Goal: Transaction & Acquisition: Obtain resource

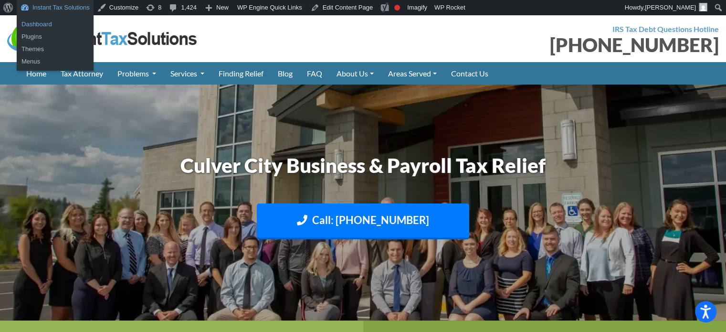
click at [41, 22] on link "Dashboard" at bounding box center [55, 24] width 77 height 12
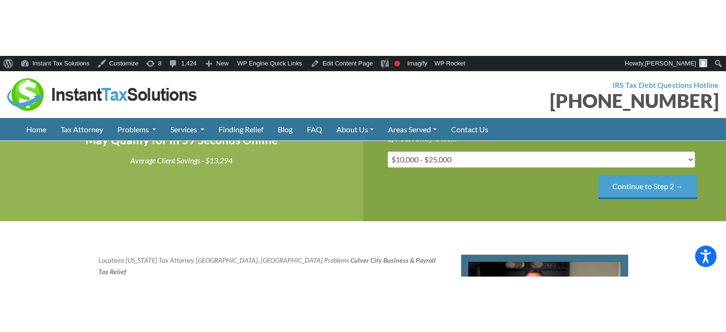
scroll to position [905, 0]
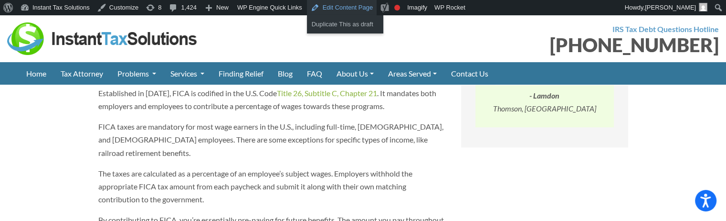
click at [343, 5] on link "Edit Content Page" at bounding box center [342, 7] width 70 height 15
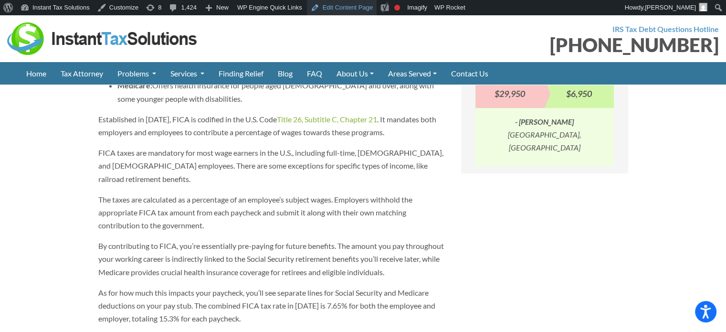
scroll to position [857, 0]
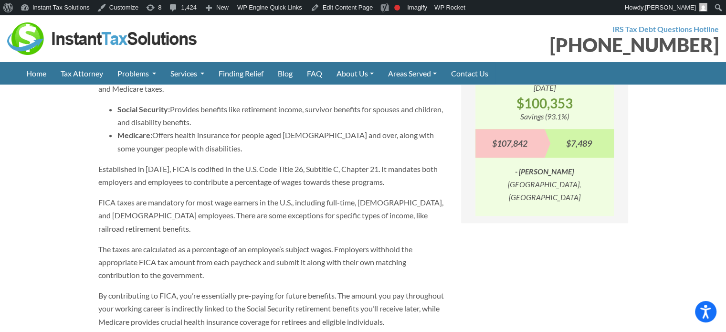
click at [287, 188] on p "Established in 1935, FICA is codified in the U.S. Code Title 26, Subtitle C, Ch…" at bounding box center [272, 175] width 348 height 26
drag, startPoint x: 312, startPoint y: 190, endPoint x: 377, endPoint y: 190, distance: 65.4
click at [377, 188] on p "Established in 1935, FICA is codified in the U.S. Code Title 26, Subtitle C, Ch…" at bounding box center [272, 175] width 348 height 26
click at [367, 188] on p "Established in 1935, FICA is codified in the U.S. Code Title 26, Subtitle C, Ch…" at bounding box center [272, 175] width 348 height 26
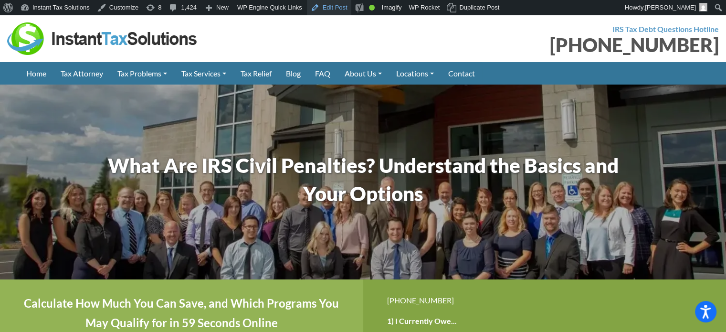
click at [330, 6] on link "Edit Post" at bounding box center [329, 7] width 44 height 15
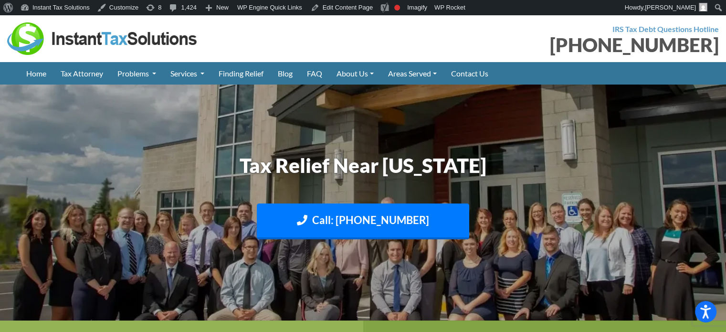
click at [506, 33] on div "IRS Tax Debt Questions Hotline (888) 946-2999" at bounding box center [544, 38] width 363 height 32
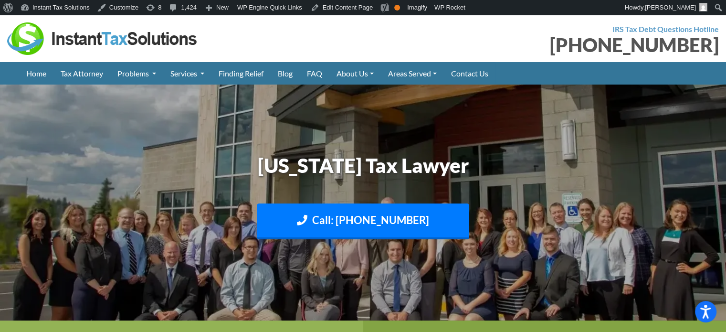
click at [68, 36] on img at bounding box center [102, 38] width 191 height 32
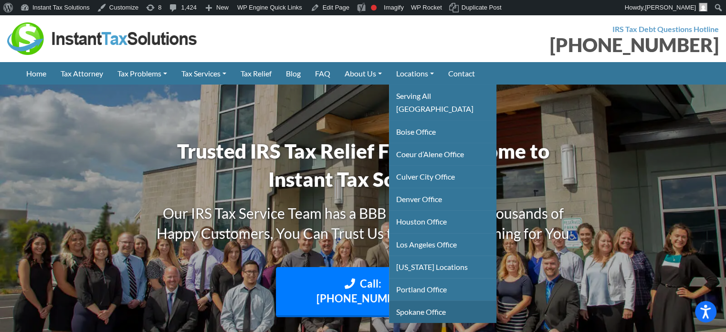
click at [433, 300] on link "Spokane Office" at bounding box center [442, 311] width 107 height 22
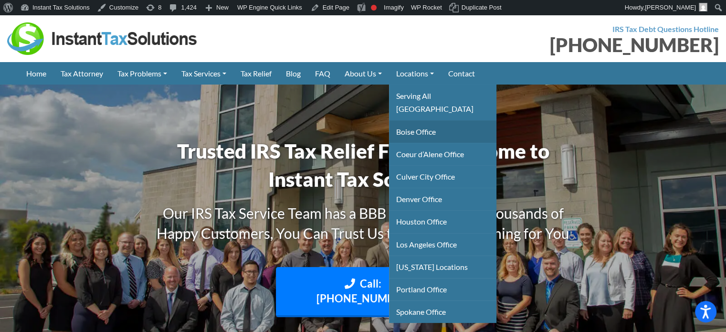
click at [423, 120] on link "Boise Office" at bounding box center [442, 131] width 107 height 22
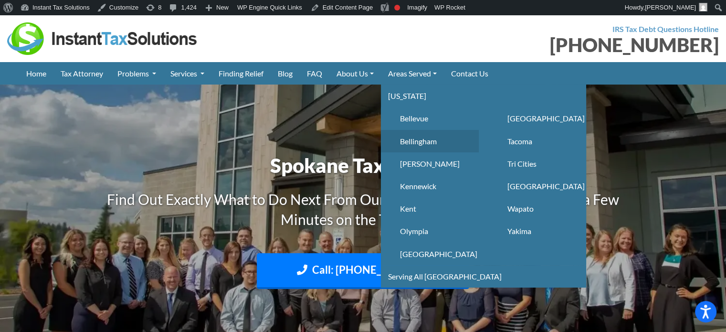
click at [426, 137] on link "Bellingham" at bounding box center [430, 141] width 98 height 22
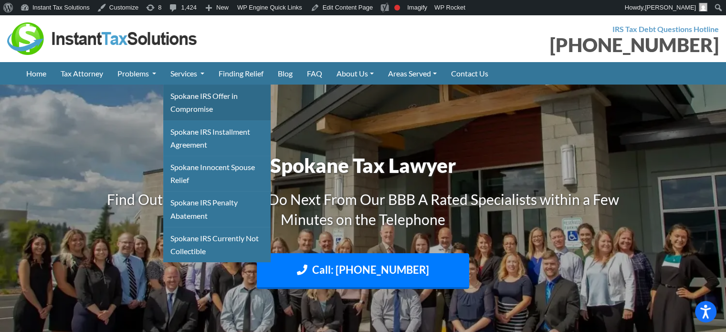
click at [189, 99] on link "Spokane IRS Offer in Compromise" at bounding box center [216, 101] width 107 height 35
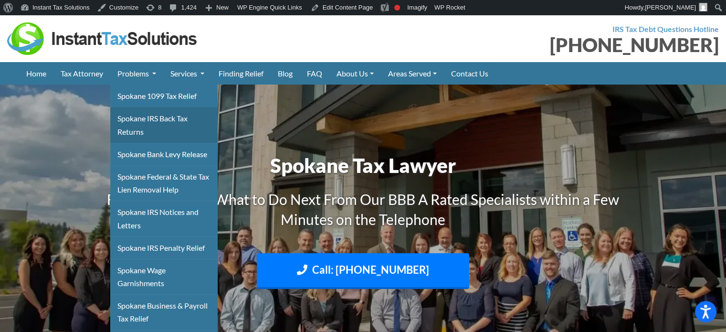
click at [134, 117] on link "Spokane IRS Back Tax Returns" at bounding box center [163, 124] width 107 height 35
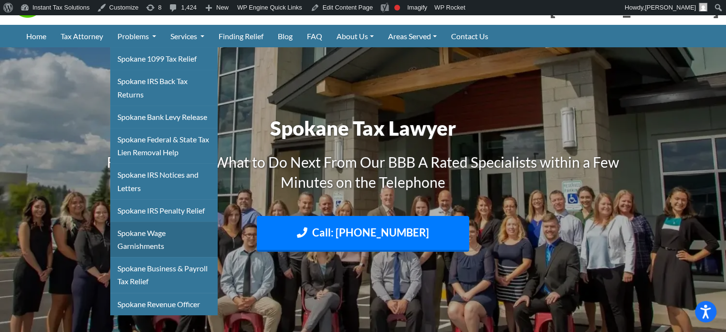
scroll to position [48, 0]
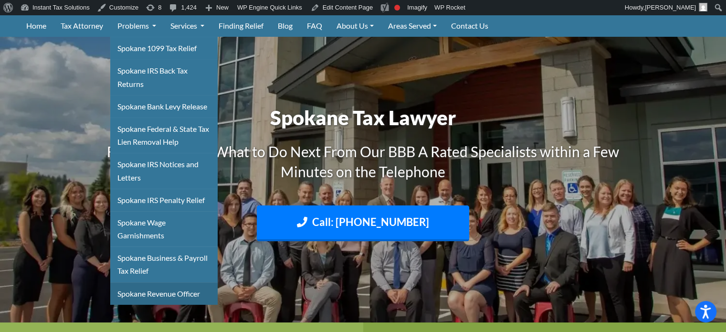
click at [150, 290] on link "Spokane Revenue Officer" at bounding box center [163, 293] width 107 height 22
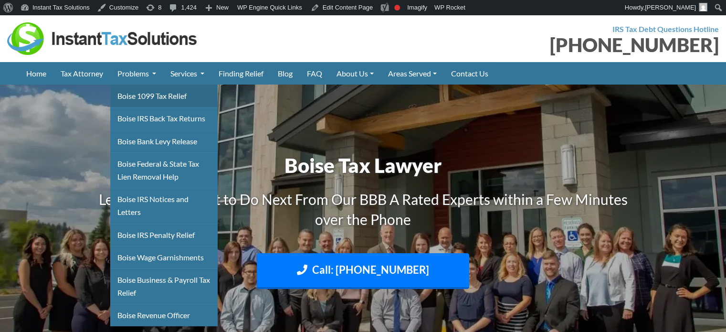
click at [151, 97] on link "Boise 1099 Tax Relief" at bounding box center [163, 95] width 107 height 22
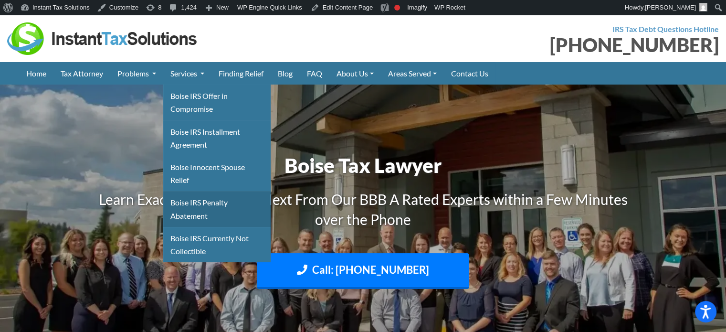
click at [182, 202] on link "Boise IRS Penalty Abatement" at bounding box center [216, 208] width 107 height 35
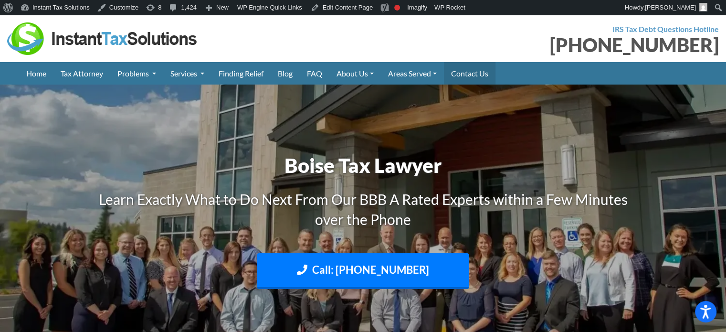
click at [480, 72] on link "Contact Us" at bounding box center [470, 73] width 52 height 22
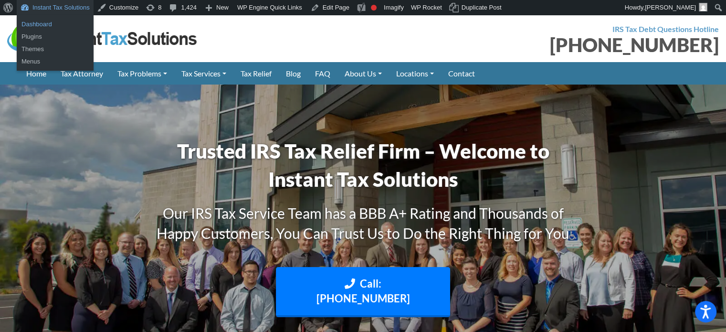
click at [52, 22] on link "Dashboard" at bounding box center [55, 24] width 77 height 12
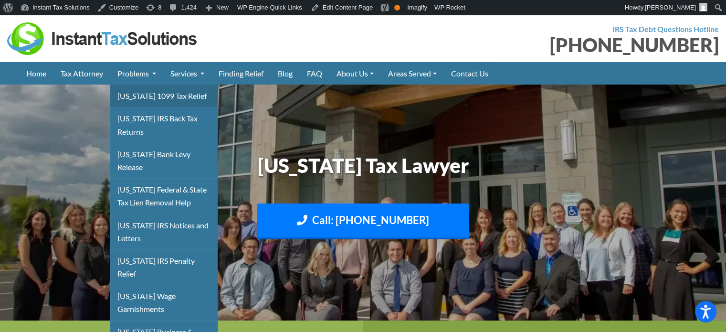
drag, startPoint x: 145, startPoint y: 96, endPoint x: 153, endPoint y: 97, distance: 7.7
click at [145, 96] on link "Montana 1099 Tax Relief" at bounding box center [163, 95] width 107 height 22
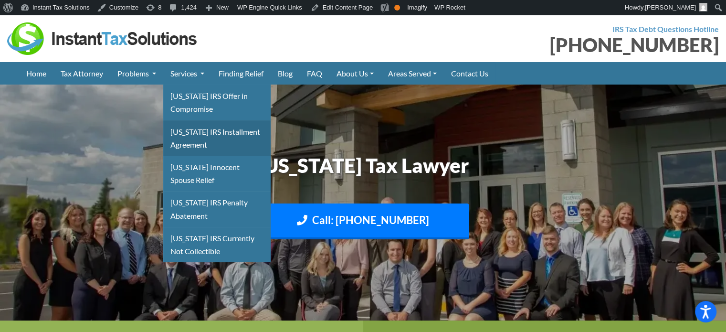
click at [190, 152] on link "[US_STATE] IRS Installment Agreement" at bounding box center [216, 137] width 107 height 35
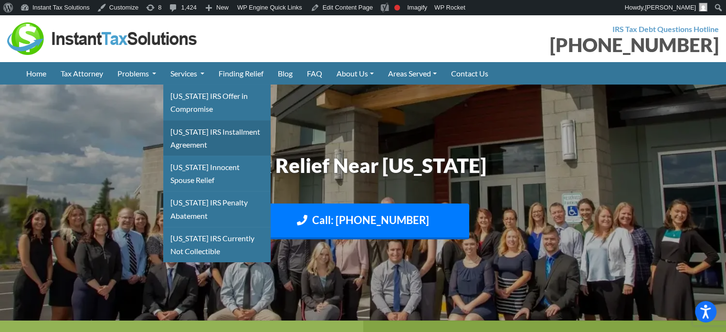
click at [185, 144] on link "[US_STATE] IRS Installment Agreement" at bounding box center [216, 137] width 107 height 35
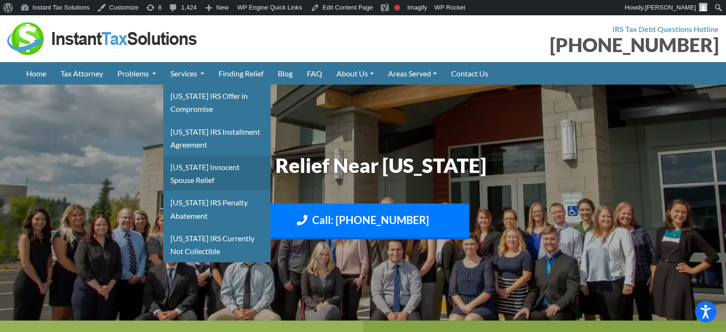
click at [186, 173] on link "[US_STATE] Innocent Spouse Relief" at bounding box center [216, 173] width 107 height 35
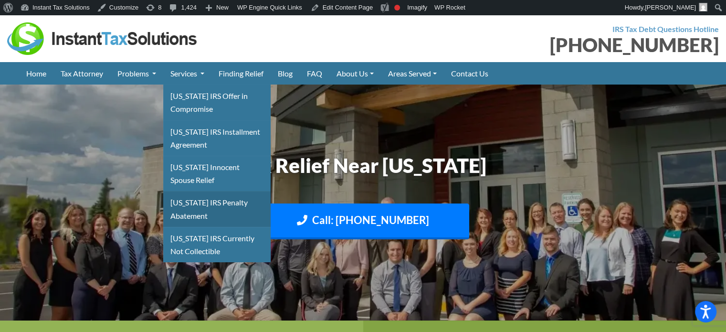
click at [185, 210] on link "[US_STATE] IRS Penalty Abatement" at bounding box center [216, 208] width 107 height 35
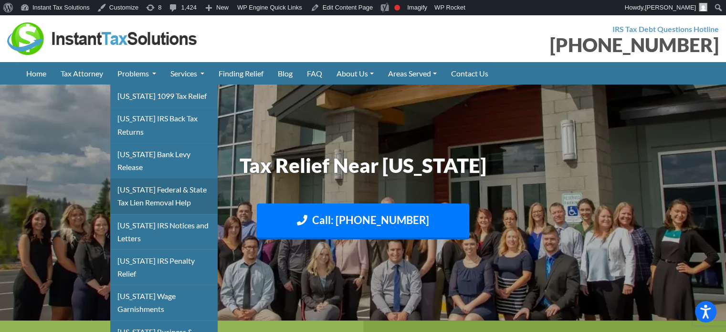
click at [130, 186] on link "[US_STATE] Federal & State Tax Lien Removal Help" at bounding box center [163, 195] width 107 height 35
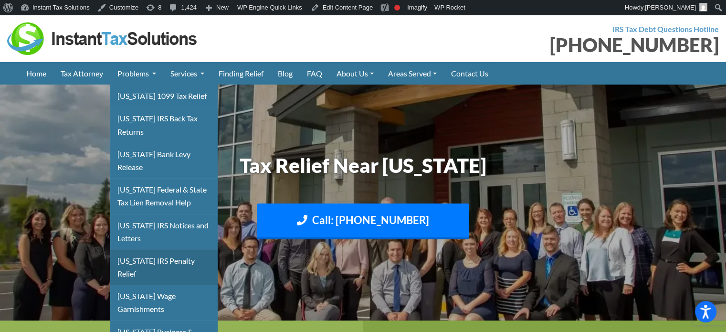
click at [132, 254] on link "[US_STATE] IRS Penalty Relief" at bounding box center [163, 266] width 107 height 35
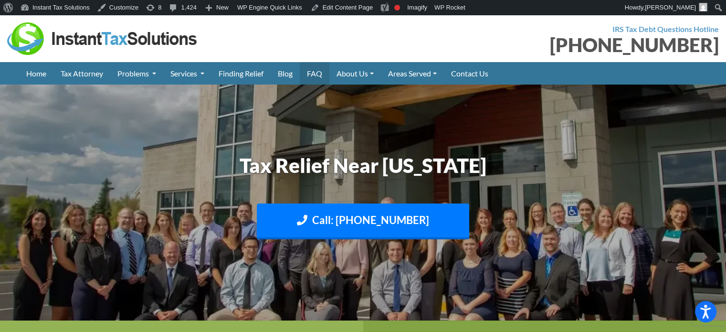
click at [319, 74] on link "FAQ" at bounding box center [315, 73] width 30 height 22
click at [292, 75] on link "Blog" at bounding box center [285, 73] width 29 height 22
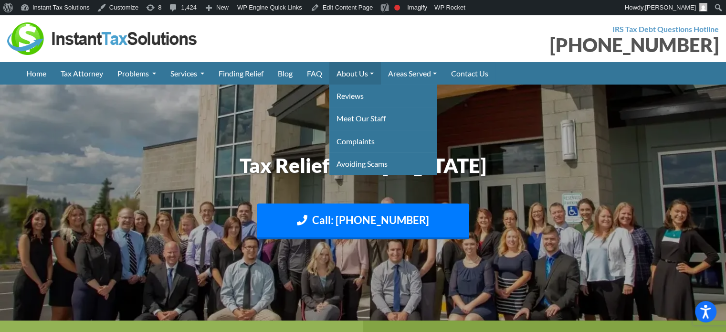
click at [352, 75] on link "About Us" at bounding box center [355, 73] width 52 height 22
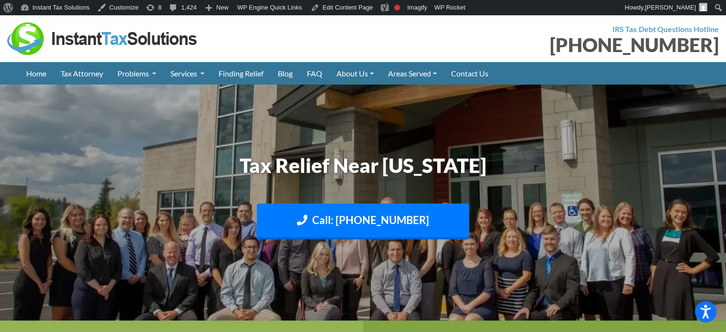
click at [145, 33] on img at bounding box center [102, 38] width 191 height 32
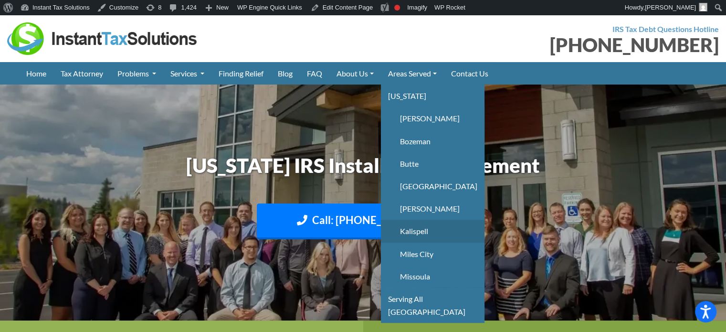
click at [428, 228] on link "Kalispell" at bounding box center [433, 231] width 104 height 22
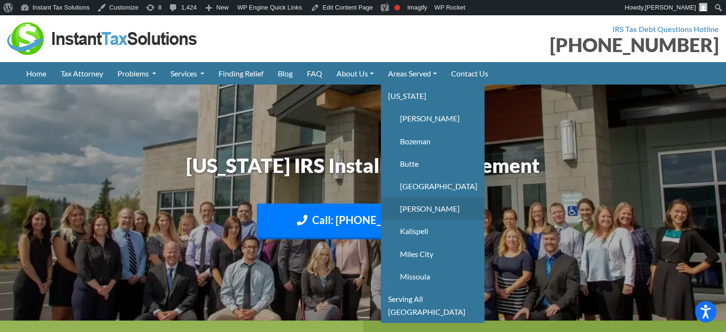
click at [424, 205] on link "[PERSON_NAME]" at bounding box center [433, 208] width 104 height 22
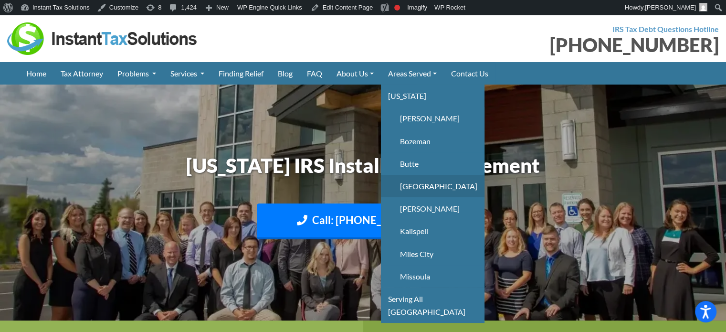
click at [424, 189] on link "[GEOGRAPHIC_DATA]" at bounding box center [433, 186] width 104 height 22
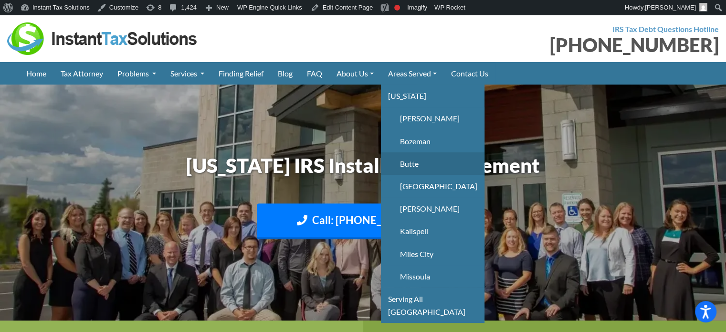
click at [417, 162] on link "Butte" at bounding box center [433, 163] width 104 height 22
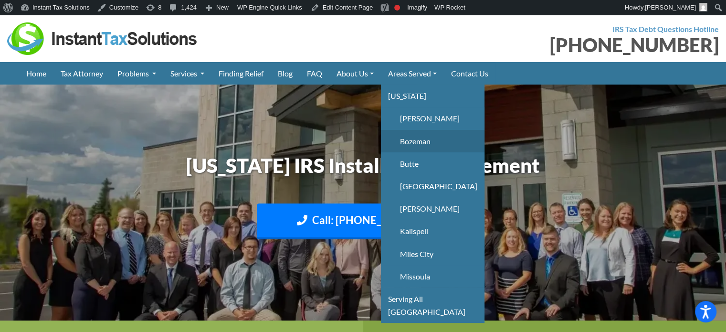
click at [419, 143] on link "Bozeman" at bounding box center [433, 141] width 104 height 22
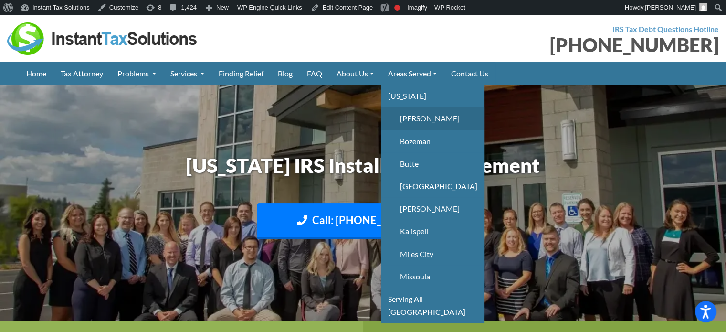
click at [420, 116] on link "[PERSON_NAME]" at bounding box center [433, 118] width 104 height 22
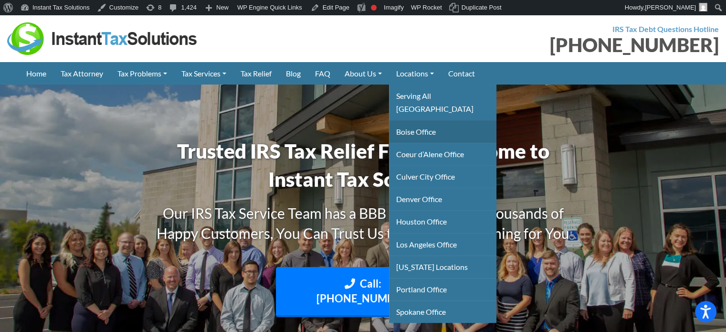
click at [430, 120] on link "Boise Office" at bounding box center [442, 131] width 107 height 22
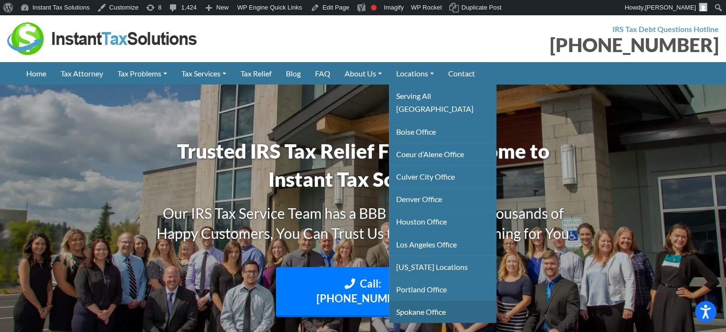
click at [430, 300] on link "Spokane Office" at bounding box center [442, 311] width 107 height 22
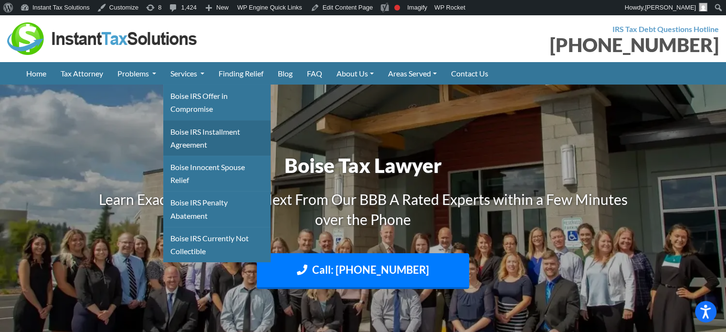
click at [179, 126] on link "Boise IRS Installment Agreement" at bounding box center [216, 137] width 107 height 35
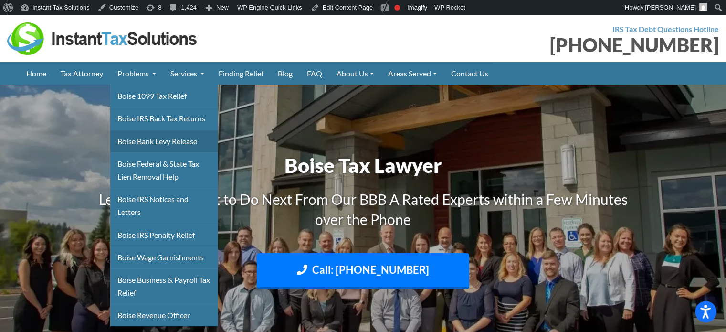
click at [126, 144] on link "Boise Bank Levy Release" at bounding box center [163, 141] width 107 height 22
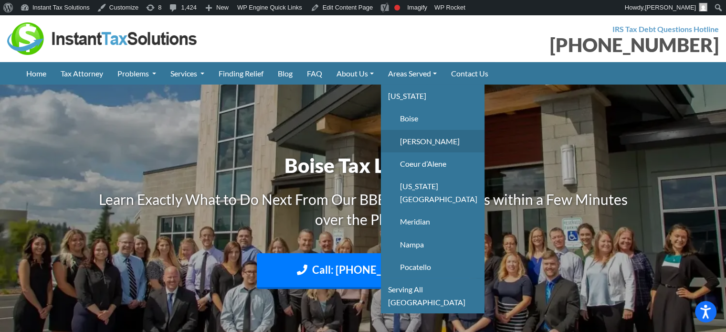
click at [424, 144] on link "Caldwell" at bounding box center [433, 141] width 104 height 22
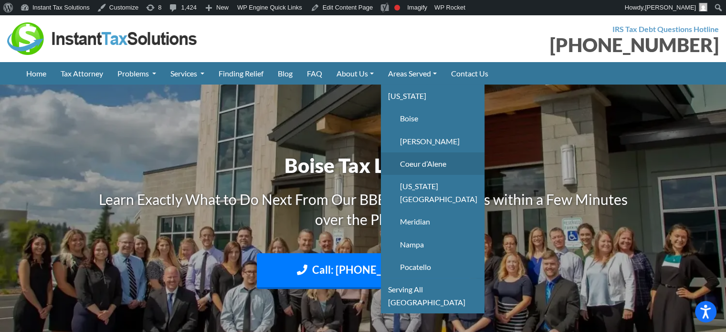
click at [425, 166] on link "Coeur d’Alene" at bounding box center [433, 163] width 104 height 22
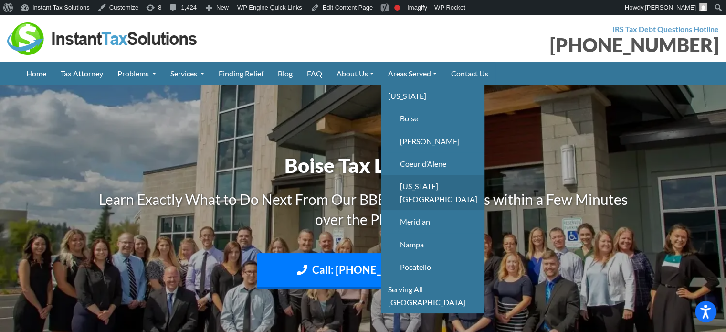
click at [421, 185] on link "Idaho Falls" at bounding box center [433, 192] width 104 height 35
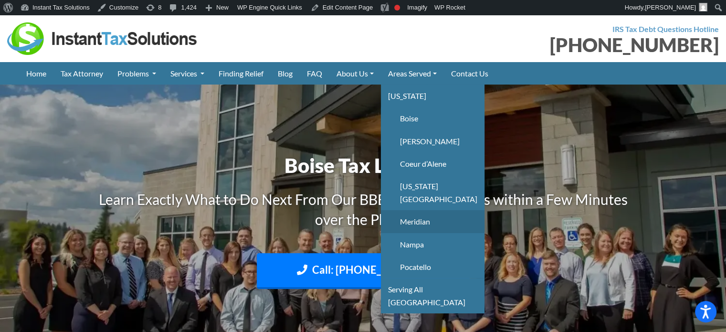
click at [416, 210] on link "Meridian" at bounding box center [433, 221] width 104 height 22
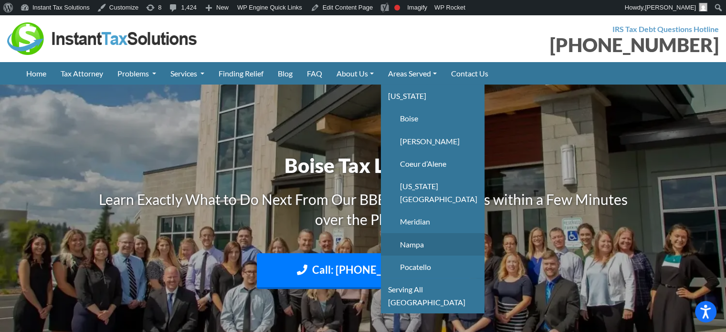
click at [414, 233] on link "Nampa" at bounding box center [433, 244] width 104 height 22
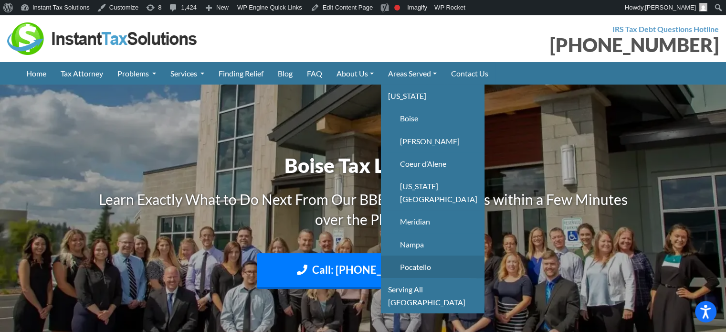
click at [416, 257] on link "Pocatello" at bounding box center [433, 266] width 104 height 22
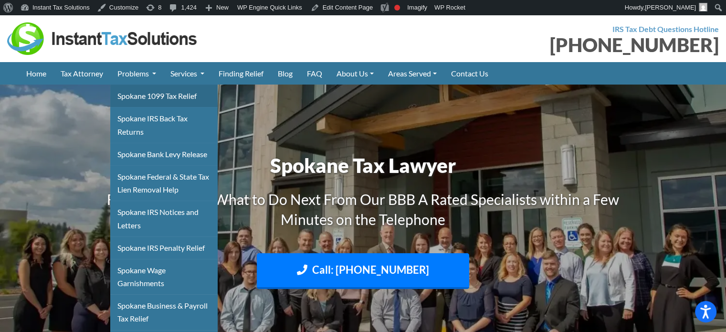
click at [143, 95] on link "Spokane 1099 Tax Relief" at bounding box center [163, 95] width 107 height 22
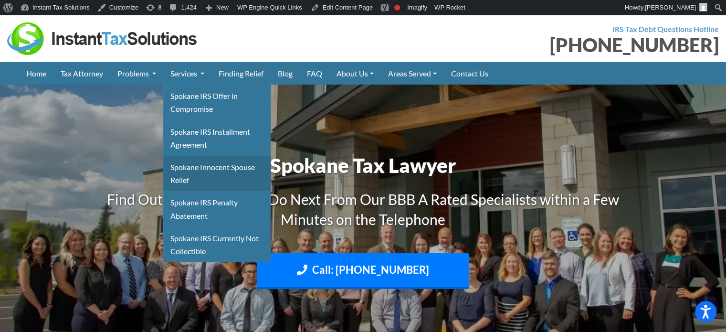
click at [199, 168] on link "Spokane Innocent Spouse Relief" at bounding box center [216, 173] width 107 height 35
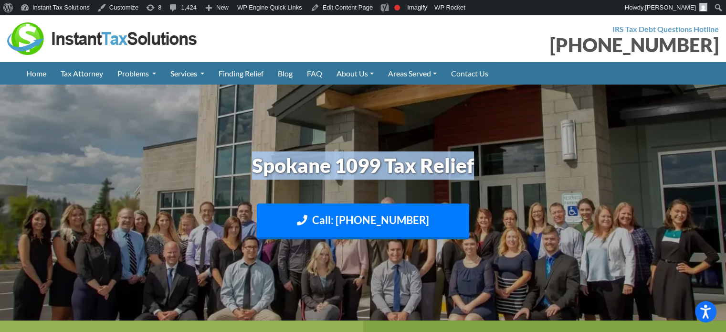
drag, startPoint x: 246, startPoint y: 165, endPoint x: 488, endPoint y: 165, distance: 241.5
click at [488, 165] on h1 "Spokane 1099 Tax Relief" at bounding box center [363, 165] width 530 height 28
click at [500, 165] on h1 "Spokane 1099 Tax Relief" at bounding box center [363, 165] width 530 height 28
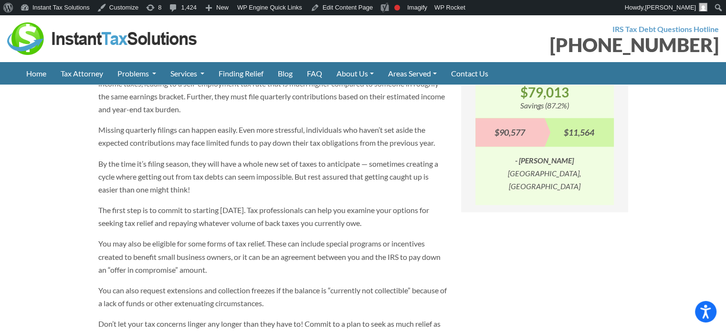
scroll to position [907, 0]
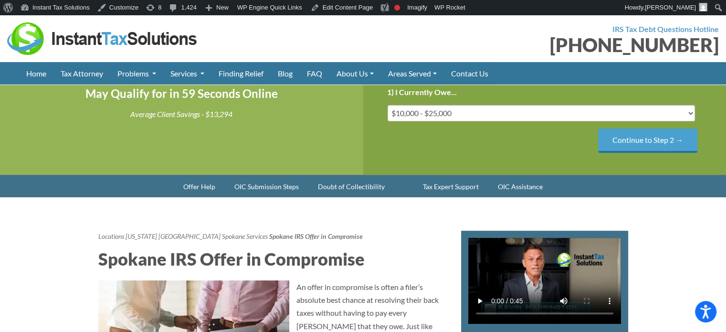
scroll to position [239, 0]
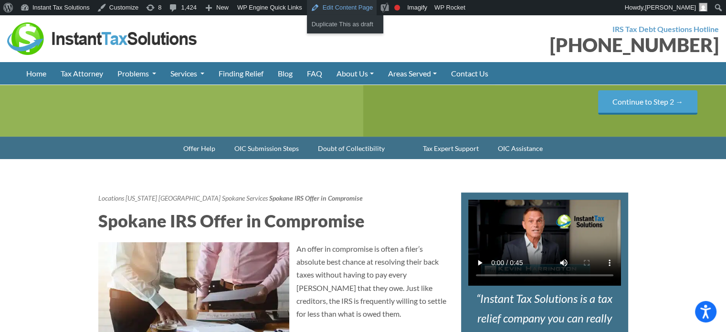
click at [340, 2] on link "Edit Content Page" at bounding box center [342, 7] width 70 height 15
click at [401, 151] on link at bounding box center [403, 144] width 19 height 14
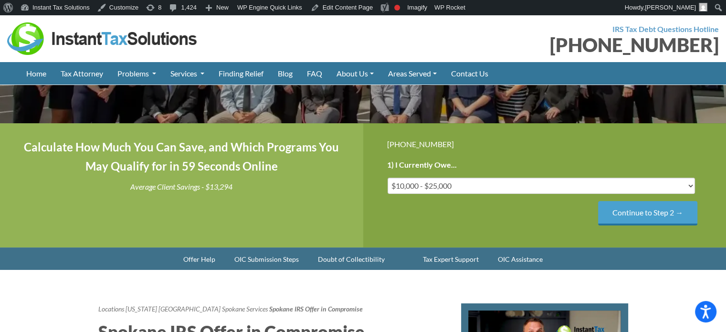
scroll to position [239, 0]
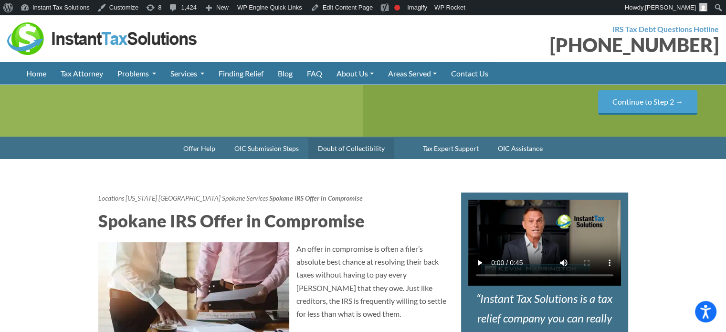
click at [369, 159] on link "Doubt of Collectibility" at bounding box center [351, 148] width 86 height 21
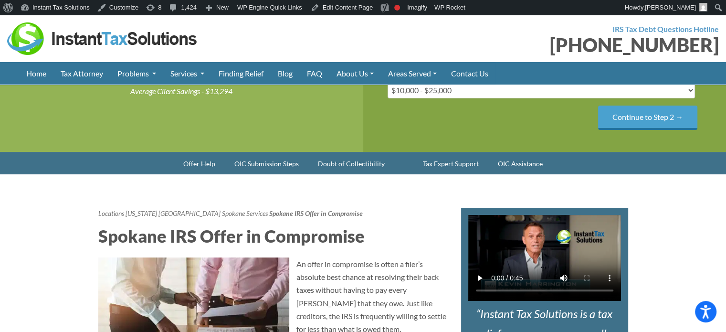
scroll to position [310, 0]
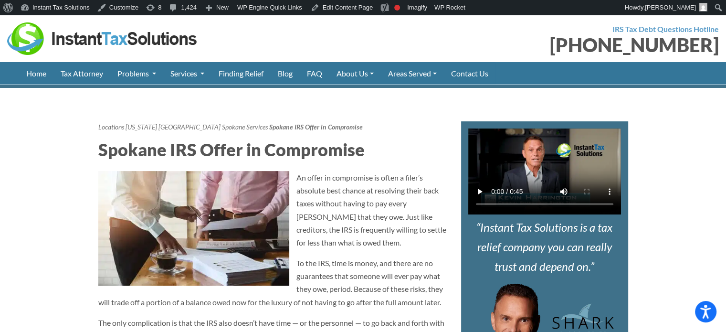
click at [401, 133] on div "Locations Washington Spokane Spokane Services Spokane IRS Offer in Compromise" at bounding box center [272, 126] width 348 height 11
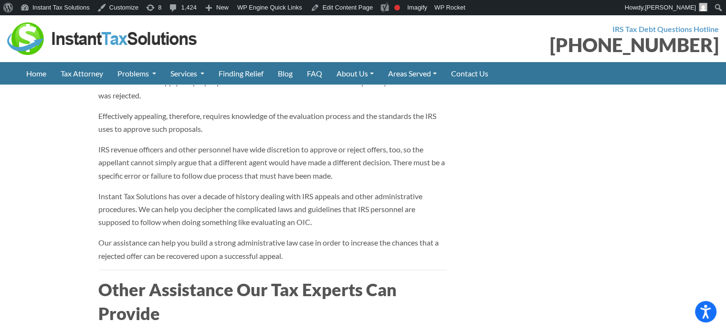
scroll to position [1981, 0]
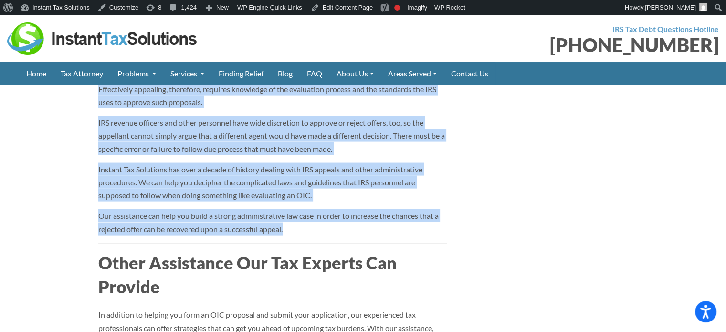
drag, startPoint x: 303, startPoint y: 293, endPoint x: 147, endPoint y: 104, distance: 244.5
click at [147, 104] on div "When you have had your offer in compromise rejected, you also have the option t…" at bounding box center [272, 118] width 348 height 233
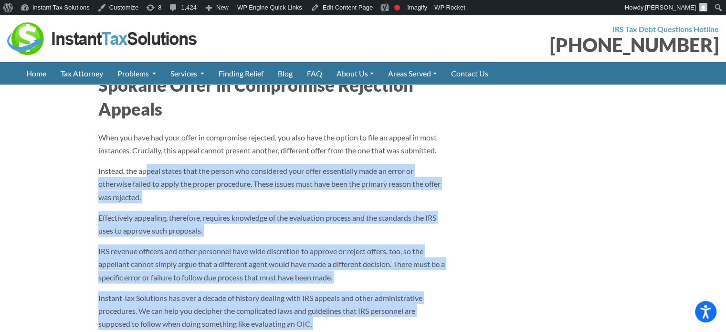
scroll to position [1837, 0]
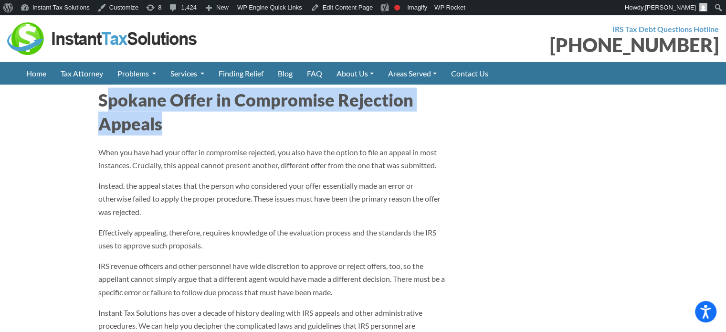
drag, startPoint x: 103, startPoint y: 148, endPoint x: 181, endPoint y: 194, distance: 90.7
click at [183, 136] on h2 "Spokane Offer in Compromise Rejection Appeals" at bounding box center [272, 112] width 348 height 48
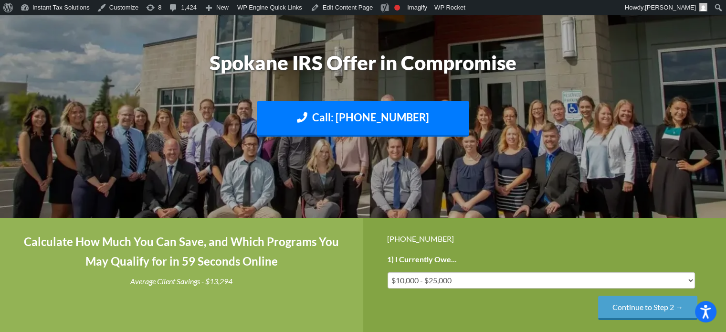
scroll to position [0, 0]
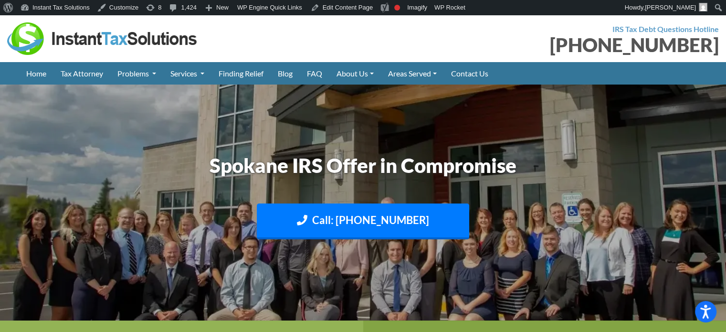
click at [527, 35] on div "[PHONE_NUMBER]" at bounding box center [544, 44] width 349 height 19
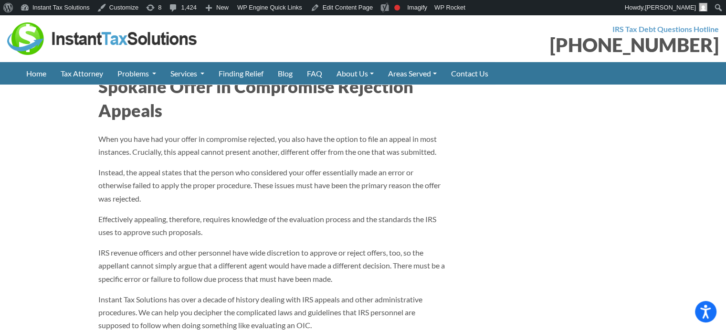
scroll to position [1862, 0]
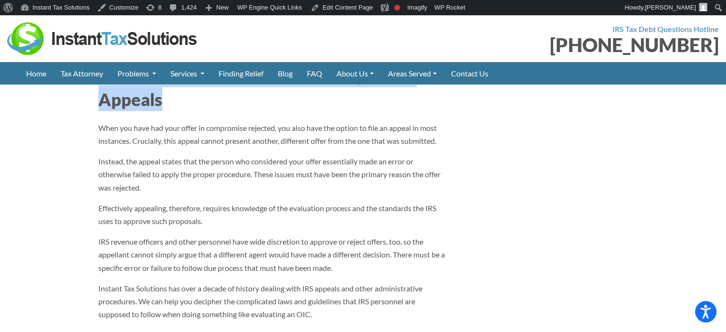
drag, startPoint x: 155, startPoint y: 158, endPoint x: 96, endPoint y: 141, distance: 61.2
click at [104, 112] on h2 "Spokane Offer in Compromise Rejection Appeals" at bounding box center [272, 87] width 348 height 48
drag, startPoint x: 97, startPoint y: 137, endPoint x: 167, endPoint y: 161, distance: 73.2
click at [167, 112] on h2 "Spokane Offer in Compromise Rejection Appeals" at bounding box center [272, 87] width 348 height 48
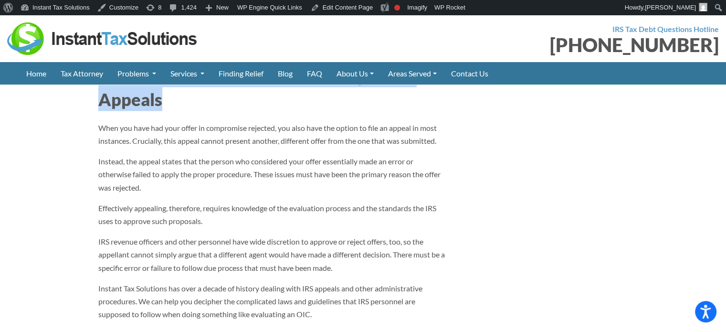
click at [169, 112] on h2 "Spokane Offer in Compromise Rejection Appeals" at bounding box center [272, 87] width 348 height 48
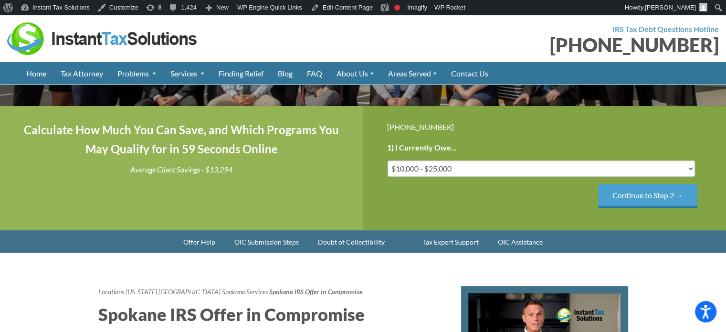
scroll to position [239, 0]
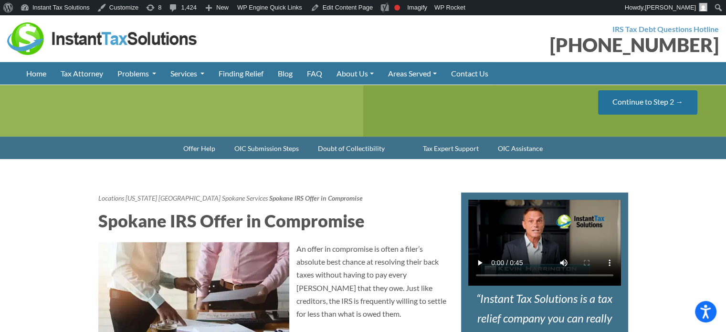
click at [610, 115] on input "Continue to Step 2 →" at bounding box center [647, 102] width 99 height 24
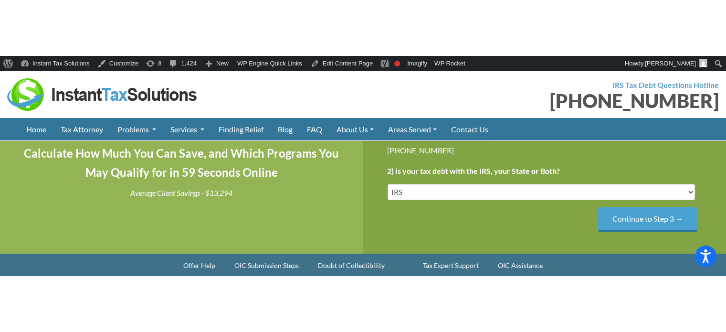
scroll to position [191, 0]
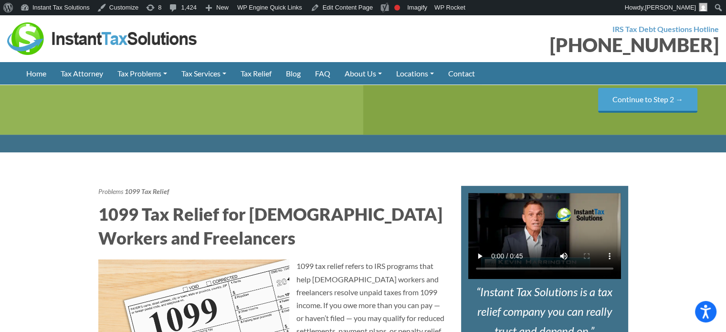
scroll to position [353, 0]
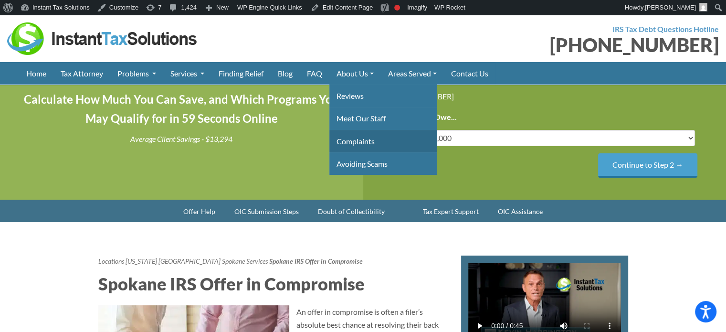
scroll to position [191, 0]
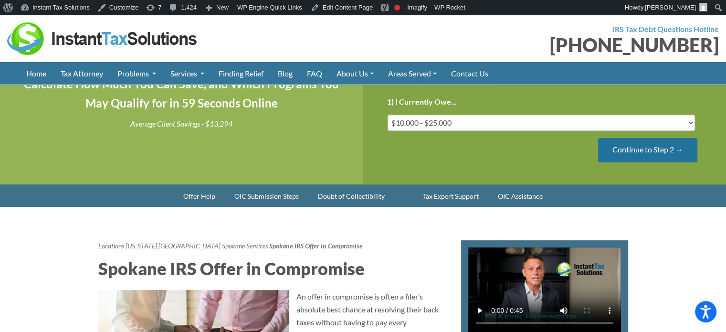
click at [628, 162] on input "Continue to Step 2 →" at bounding box center [647, 150] width 99 height 24
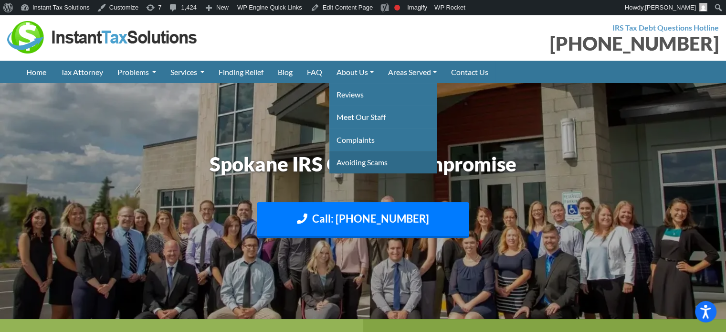
scroll to position [0, 0]
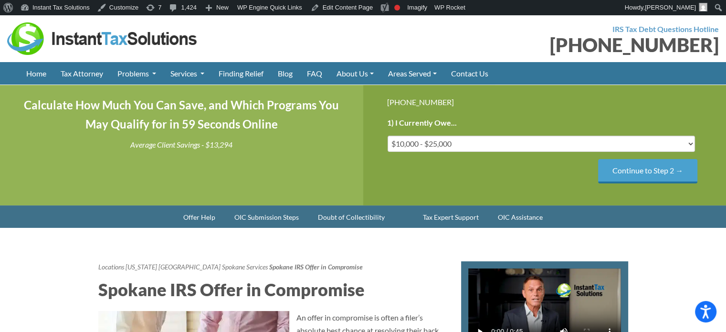
scroll to position [191, 0]
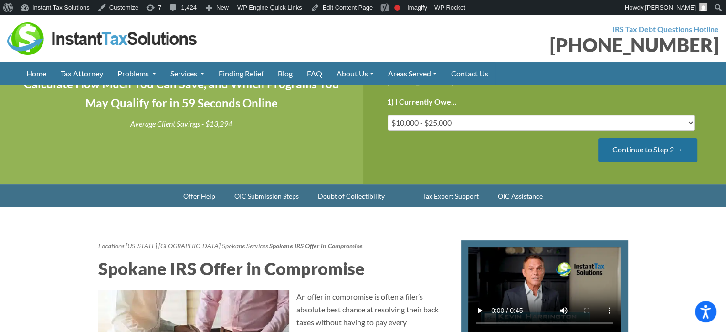
click at [635, 162] on input "Continue to Step 2 →" at bounding box center [647, 150] width 99 height 24
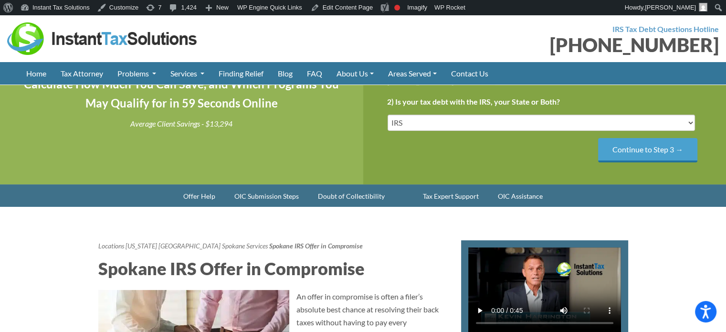
scroll to position [0, 0]
click at [693, 131] on select "IRS State Both IRS and State" at bounding box center [542, 123] width 308 height 16
click at [714, 166] on div "[PHONE_NUMBER] Step 2 of 4 50% 1) I Currently Owe... Less than $10,000 $10,000 …" at bounding box center [544, 122] width 363 height 124
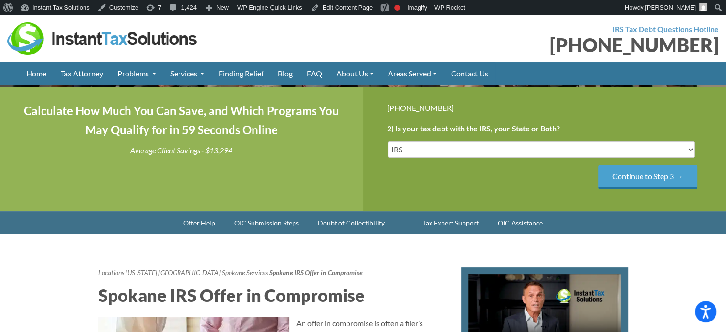
scroll to position [143, 0]
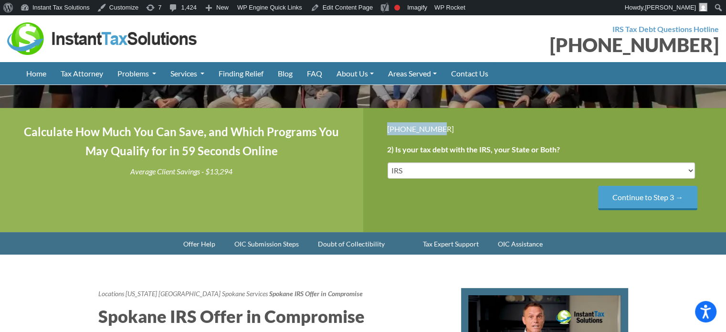
drag, startPoint x: 382, startPoint y: 129, endPoint x: 440, endPoint y: 129, distance: 57.3
click at [438, 129] on div "[PHONE_NUMBER] Step 2 of 4 50% 1) I Currently Owe... Less than $10,000 $10,000 …" at bounding box center [544, 170] width 363 height 124
click at [462, 132] on div "[PHONE_NUMBER]" at bounding box center [545, 128] width 316 height 13
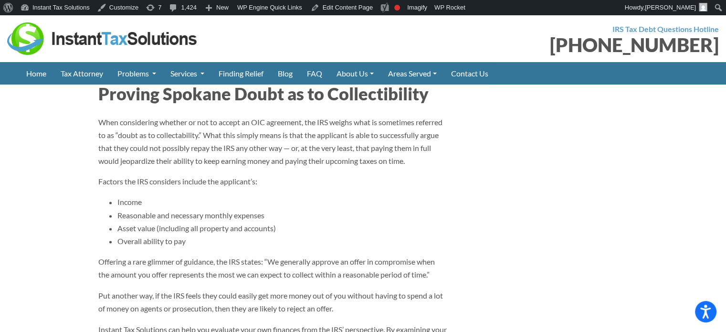
scroll to position [1480, 0]
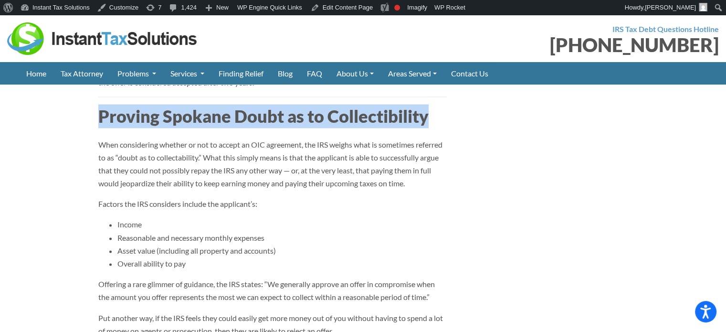
drag, startPoint x: 97, startPoint y: 166, endPoint x: 428, endPoint y: 165, distance: 330.3
click at [428, 128] on h2 "Proving Spokane Doubt as to Collectibility" at bounding box center [272, 116] width 348 height 24
click at [439, 128] on h2 "Proving Spokane Doubt as to Collectibility" at bounding box center [272, 116] width 348 height 24
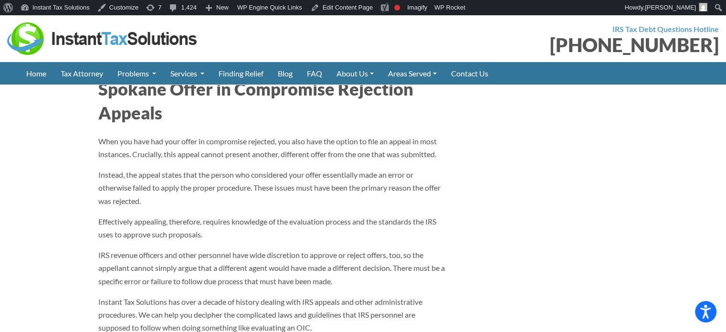
scroll to position [1862, 0]
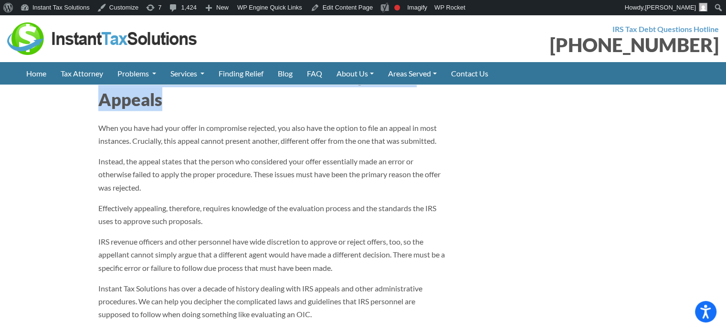
drag, startPoint x: 101, startPoint y: 140, endPoint x: 158, endPoint y: 163, distance: 61.5
click at [158, 112] on h2 "Spokane Offer in Compromise Rejection Appeals" at bounding box center [272, 87] width 348 height 48
click at [182, 112] on h2 "Spokane Offer in Compromise Rejection Appeals" at bounding box center [272, 87] width 348 height 48
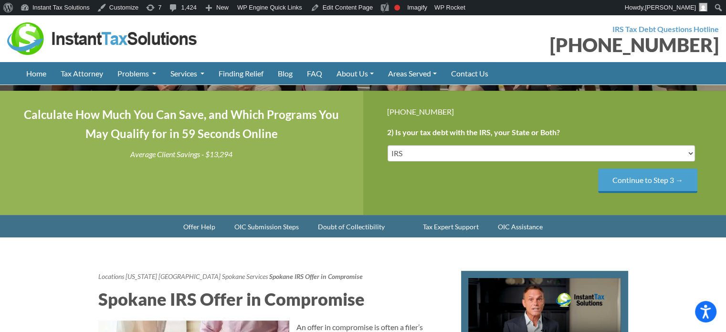
scroll to position [286, 0]
